Goal: Check status: Check status

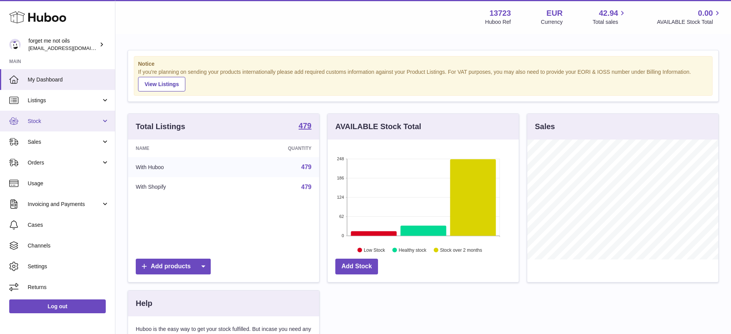
click at [73, 122] on span "Stock" at bounding box center [64, 121] width 73 height 7
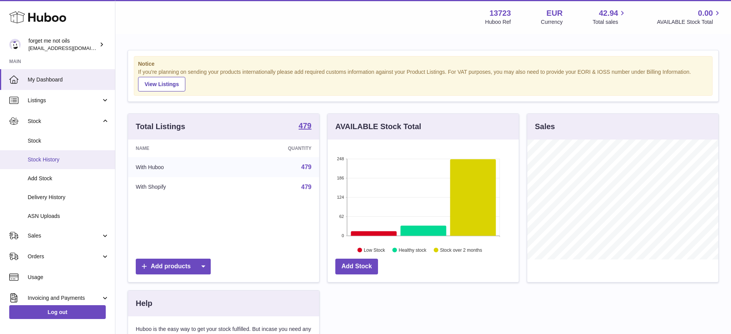
click at [69, 158] on span "Stock History" at bounding box center [69, 159] width 82 height 7
click at [73, 202] on link "Delivery History" at bounding box center [57, 197] width 115 height 19
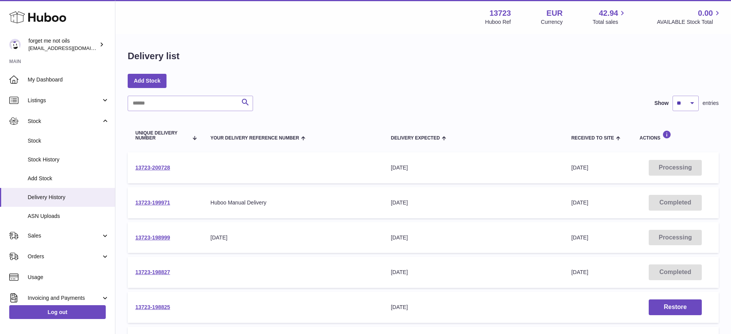
click at [154, 164] on td "13723-200728" at bounding box center [165, 167] width 75 height 31
click at [154, 168] on link "13723-200728" at bounding box center [152, 168] width 35 height 6
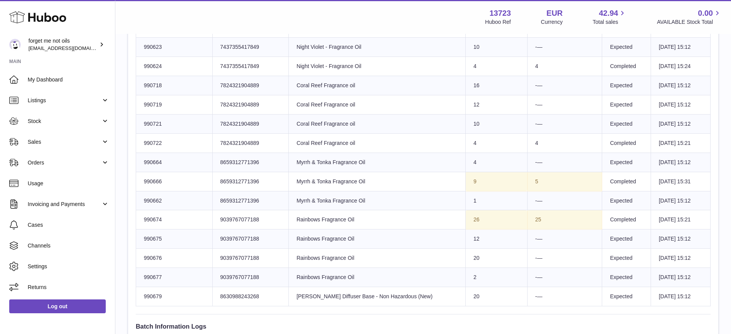
scroll to position [565, 0]
